Goal: Entertainment & Leisure: Consume media (video, audio)

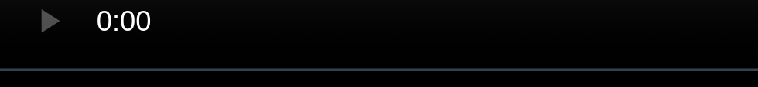
scroll to position [244, 0]
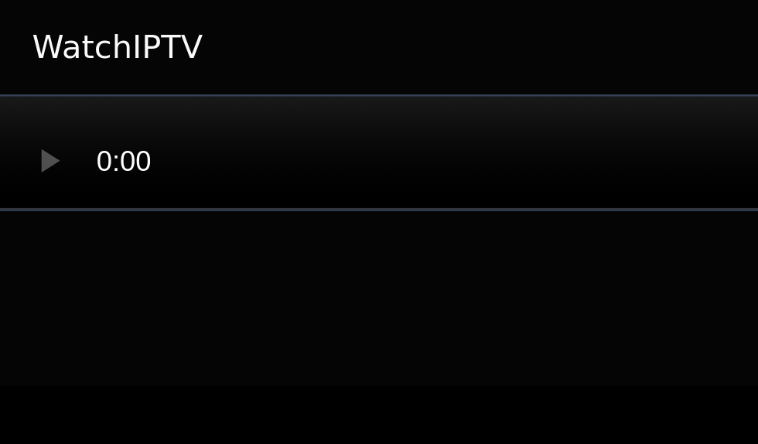
click at [53, 87] on label "Show Geo-blocked" at bounding box center [62, 210] width 101 height 15
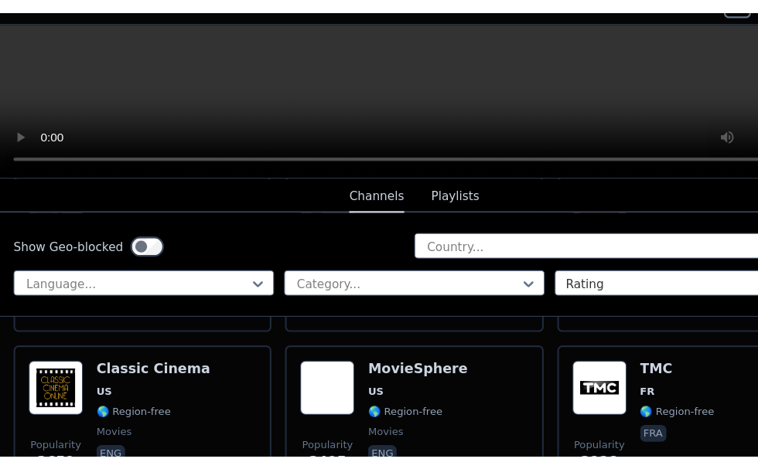
scroll to position [356, 0]
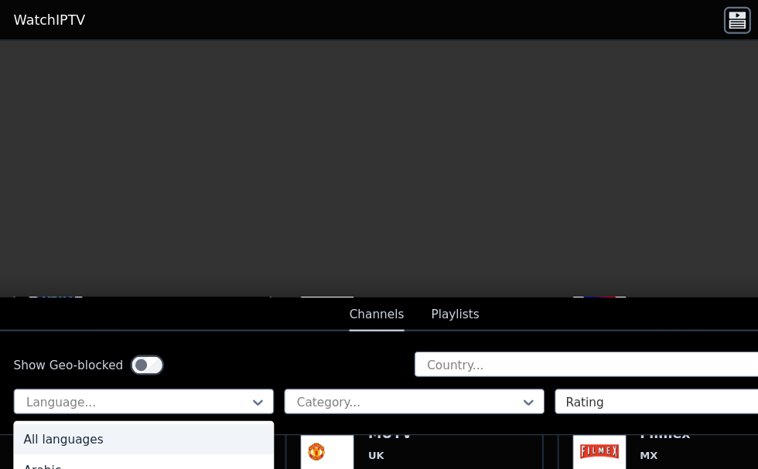
click at [41, 87] on div "English" at bounding box center [131, 458] width 238 height 28
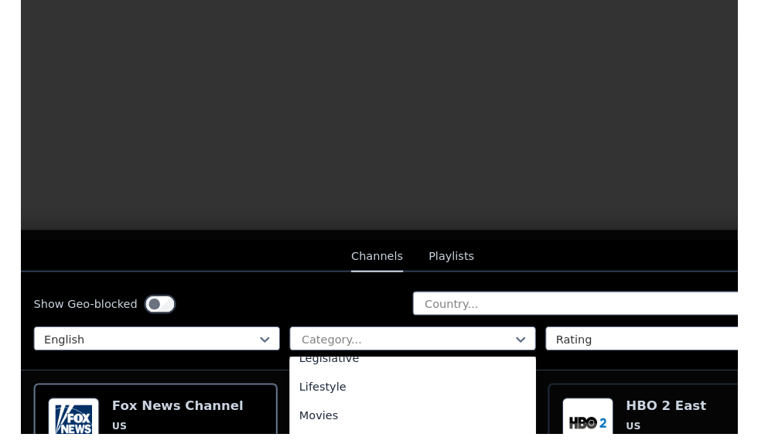
scroll to position [401, 0]
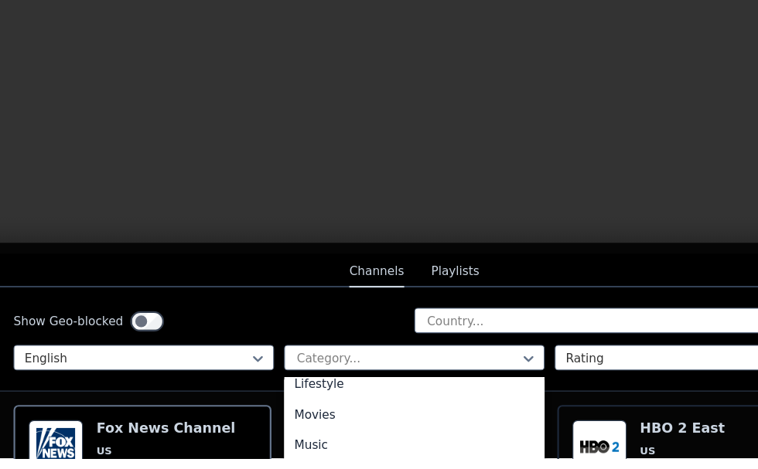
click at [285, 87] on div "Movies" at bounding box center [379, 429] width 238 height 28
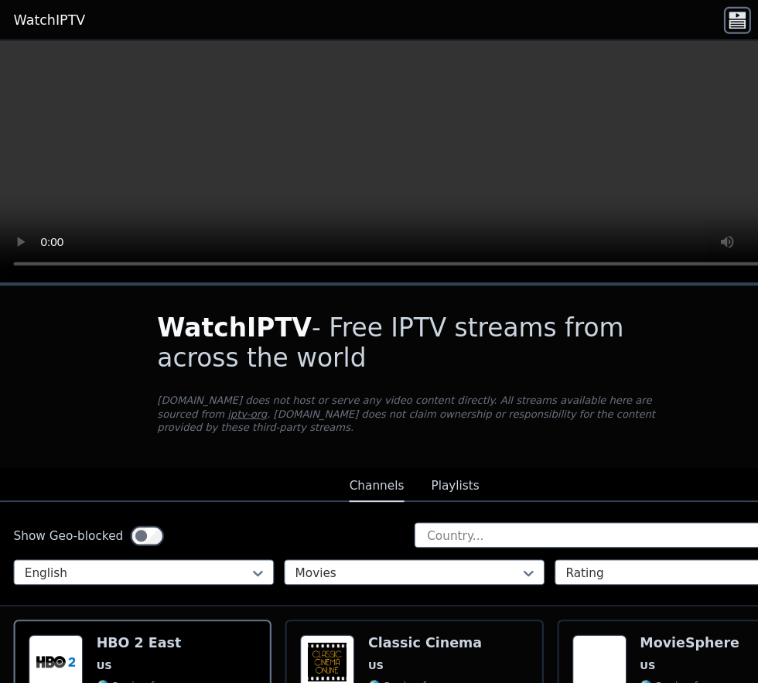
click at [103, 87] on span "US" at bounding box center [126, 608] width 77 height 12
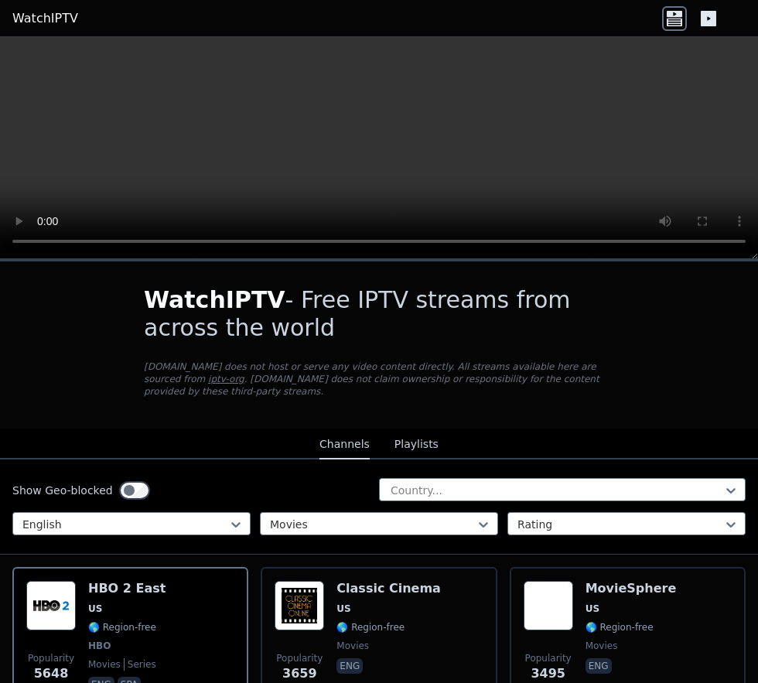
click at [578, 87] on div "Popularity 3495 MovieSphere US 🌎 Region-free movies eng" at bounding box center [627, 638] width 208 height 114
click at [115, 443] on span "US" at bounding box center [126, 608] width 77 height 12
click at [612, 443] on span "🌎 Region-free" at bounding box center [619, 627] width 68 height 12
click at [98, 443] on div "HBO 2 East US 🌎 Region-free HBO movies series eng spa" at bounding box center [126, 638] width 77 height 114
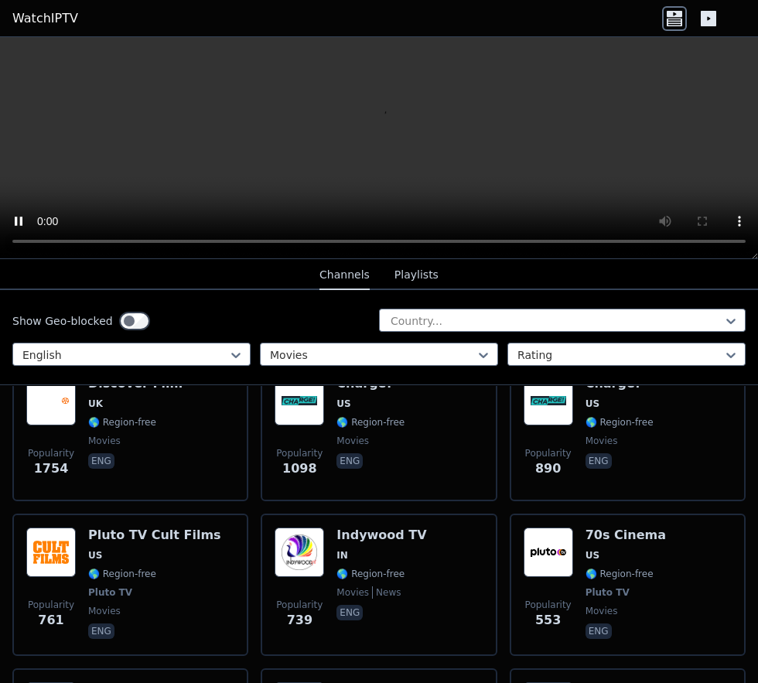
scroll to position [539, 0]
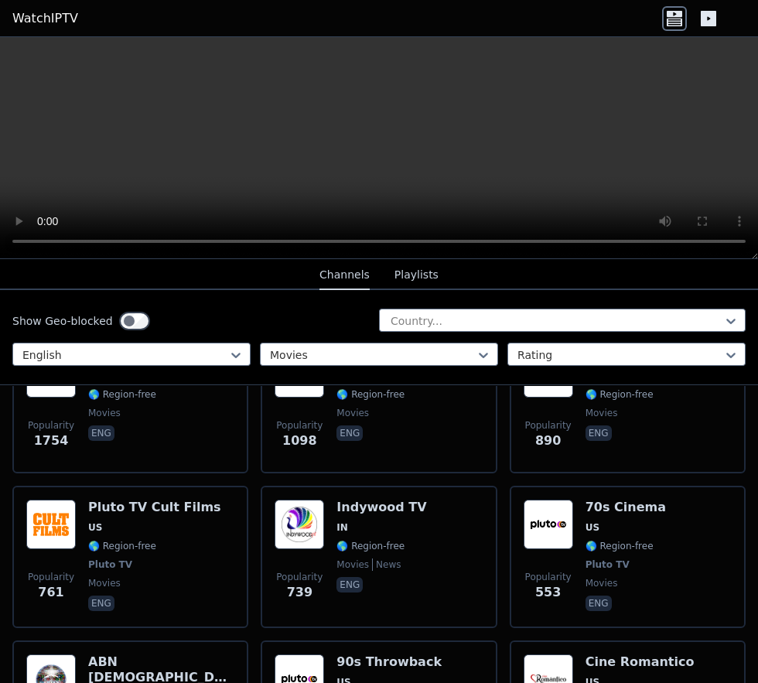
click at [113, 443] on span "🌎 Region-free" at bounding box center [122, 546] width 68 height 12
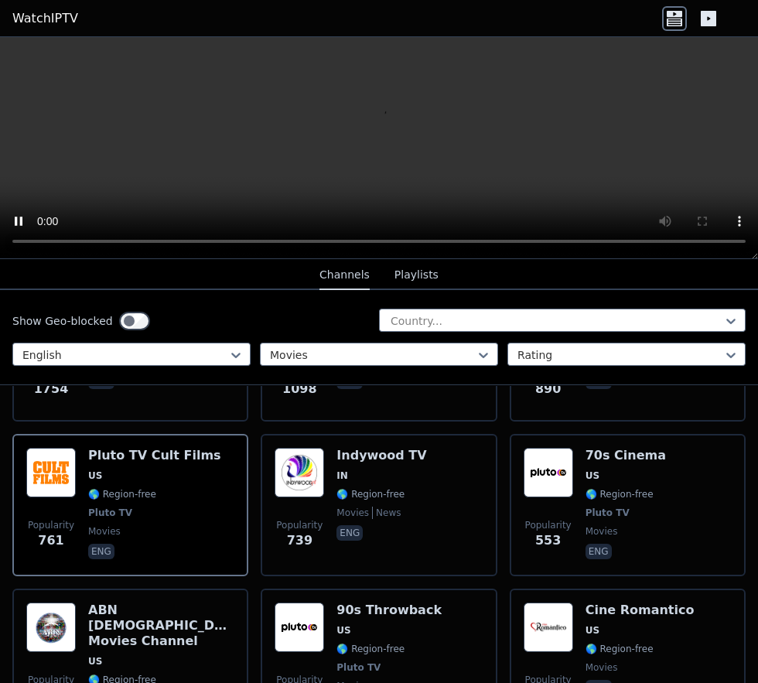
scroll to position [592, 0]
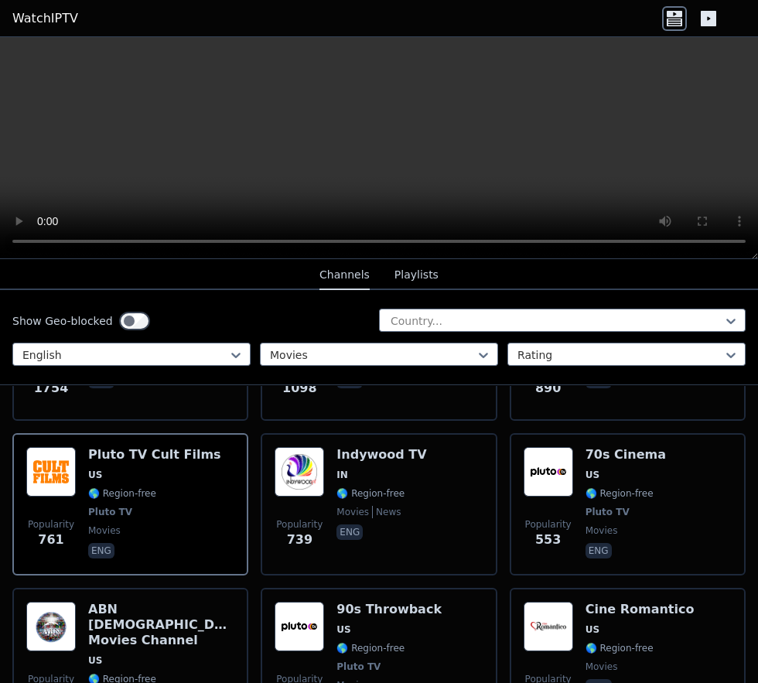
click at [337, 443] on span "🌎 Region-free" at bounding box center [370, 648] width 68 height 12
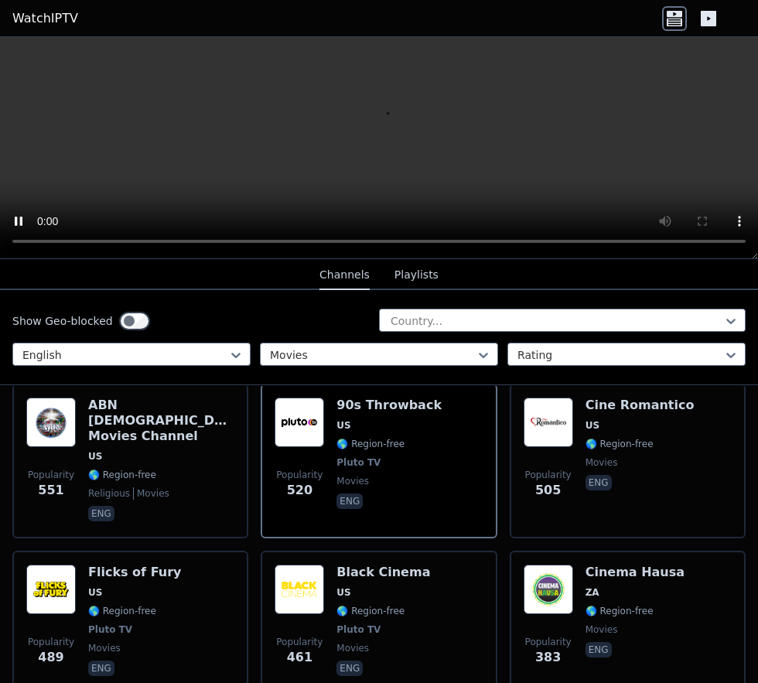
scroll to position [1052, 0]
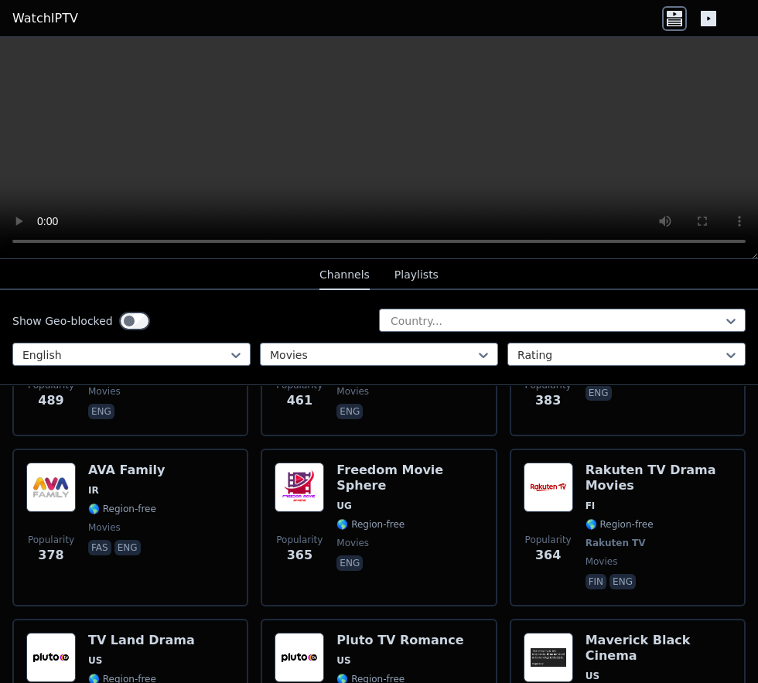
click at [363, 443] on div "Freedom Movie Sphere UG 🌎 Region-free movies eng" at bounding box center [409, 527] width 146 height 130
click at [356, 443] on span "🌎 Region-free" at bounding box center [370, 524] width 68 height 12
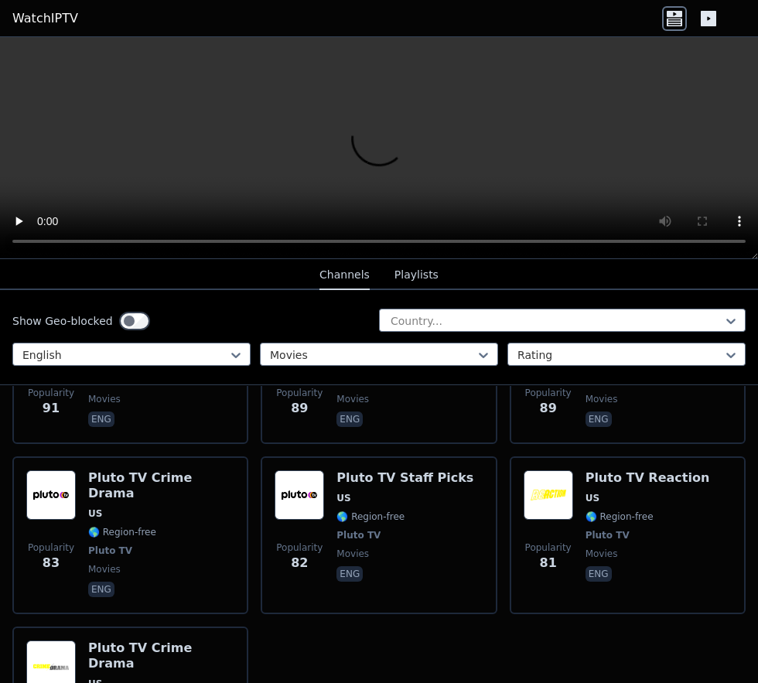
scroll to position [2685, 0]
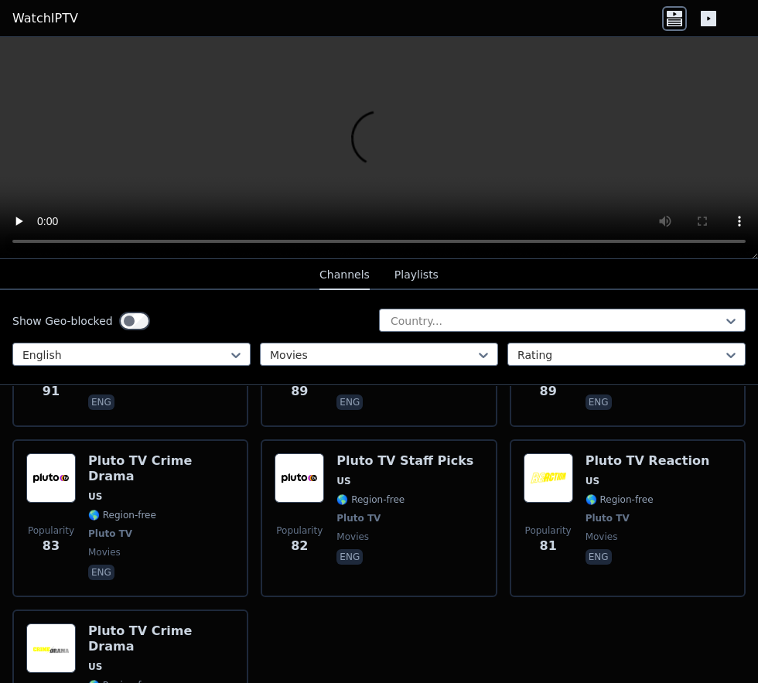
click at [119, 443] on div "Pluto TV Crime Drama US 🌎 Region-free Pluto TV movies eng" at bounding box center [161, 688] width 146 height 130
click at [606, 443] on span "US" at bounding box center [647, 481] width 124 height 12
click at [122, 443] on span "US" at bounding box center [161, 666] width 146 height 12
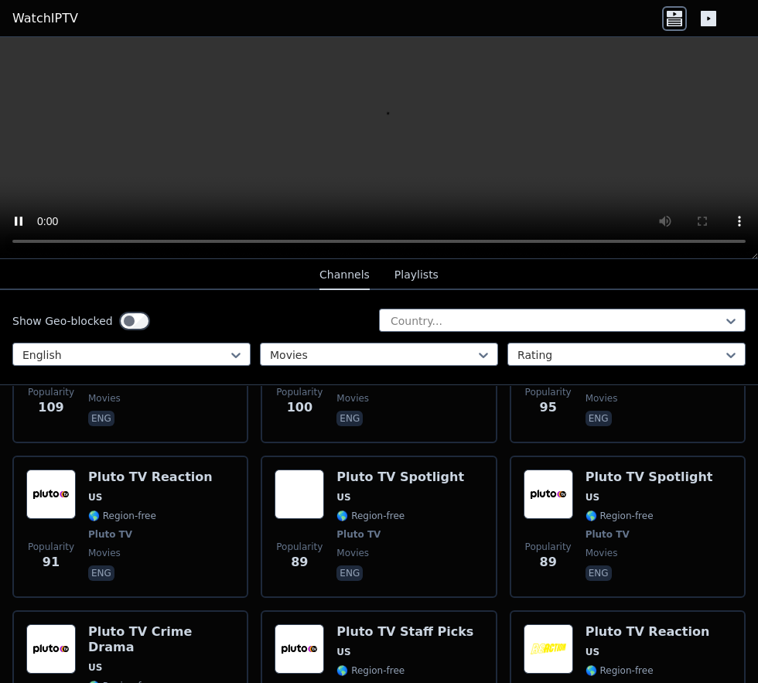
scroll to position [2465, 0]
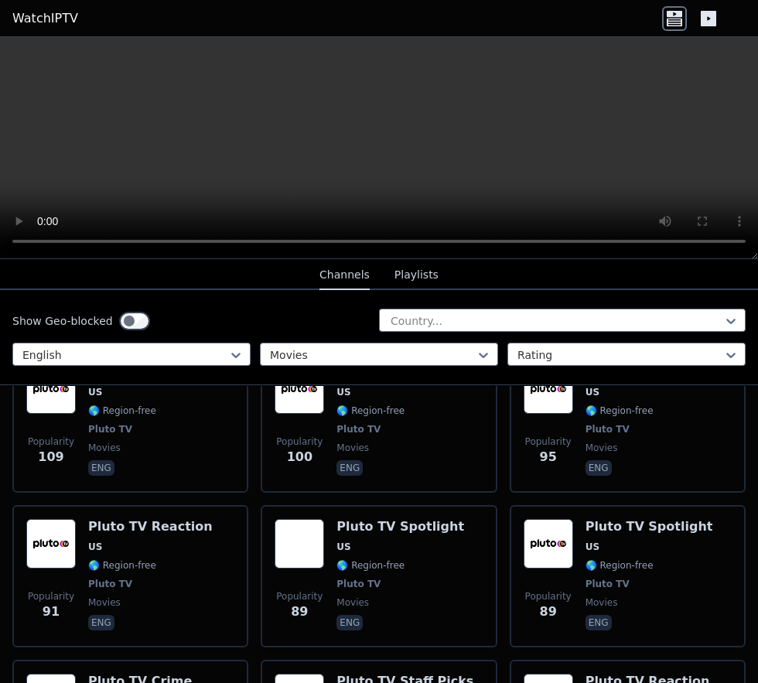
click at [358, 443] on span "Pluto TV" at bounding box center [358, 584] width 44 height 12
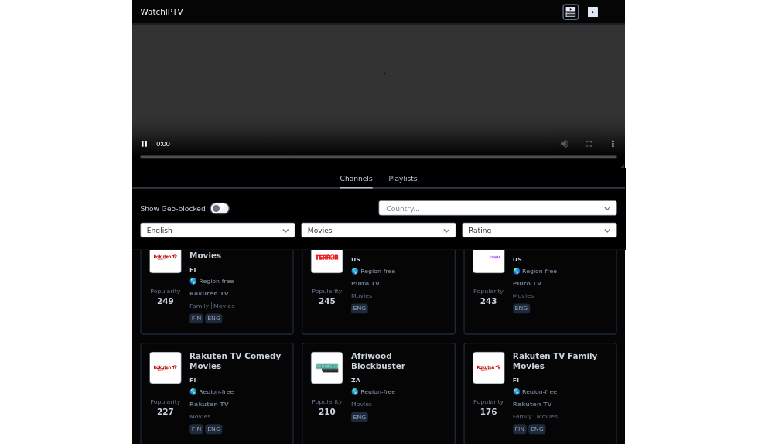
scroll to position [0, 0]
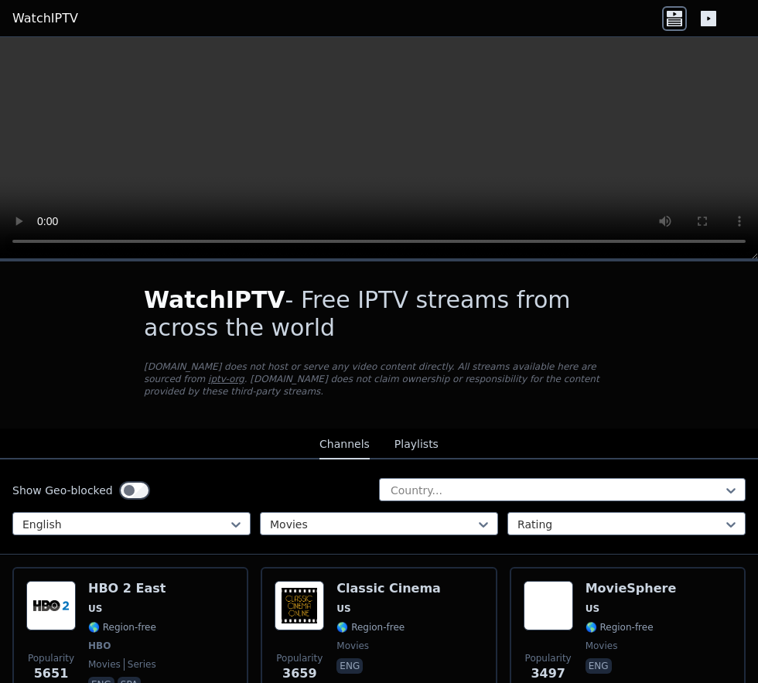
click at [109, 443] on span "🌎 Region-free" at bounding box center [122, 627] width 68 height 12
click at [571, 443] on img at bounding box center [547, 605] width 49 height 49
